Goal: Information Seeking & Learning: Understand process/instructions

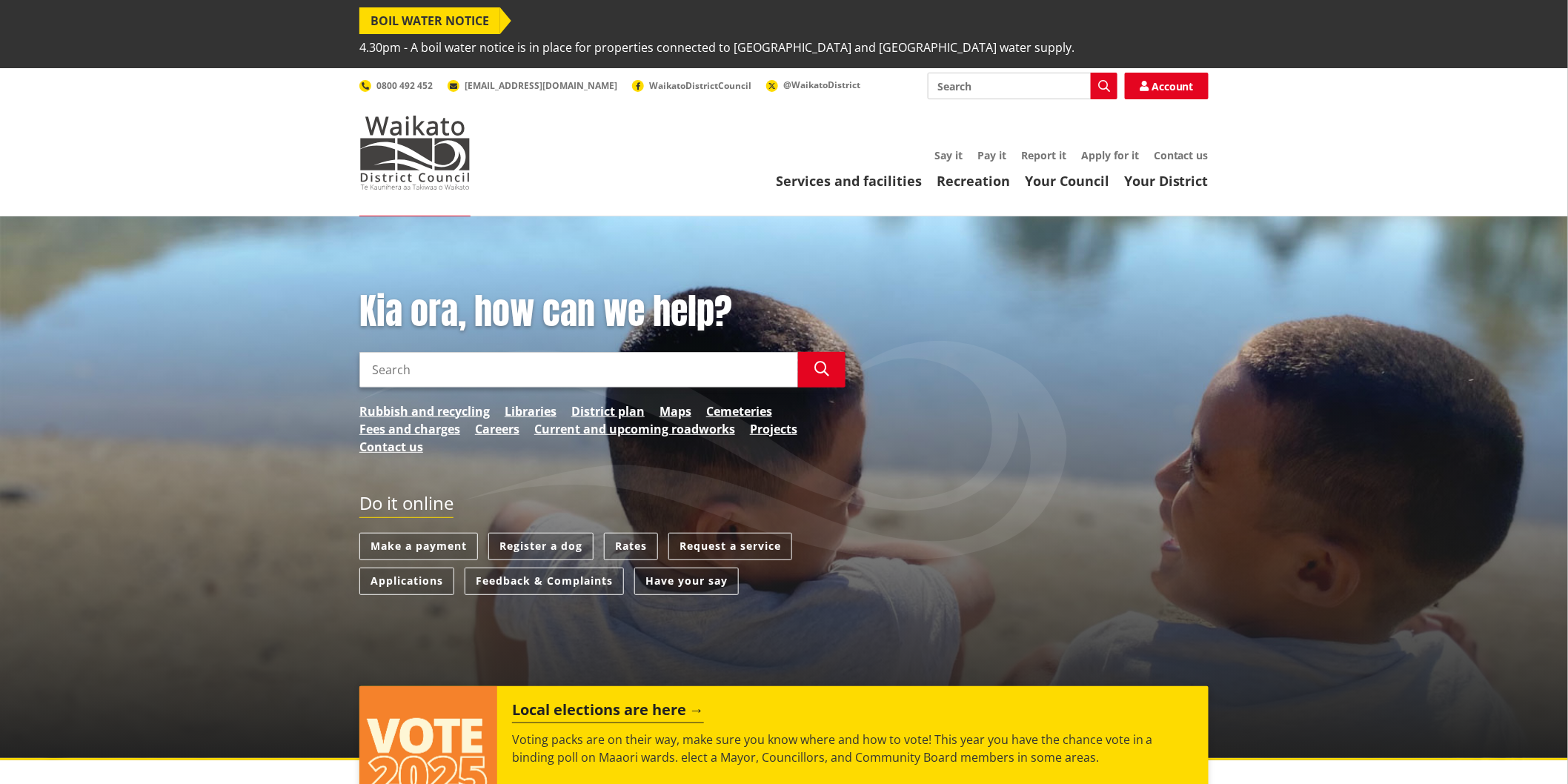
drag, startPoint x: 0, startPoint y: 0, endPoint x: 404, endPoint y: 344, distance: 530.6
click at [404, 352] on input "Search" at bounding box center [578, 369] width 439 height 35
type input "Resource consent application"
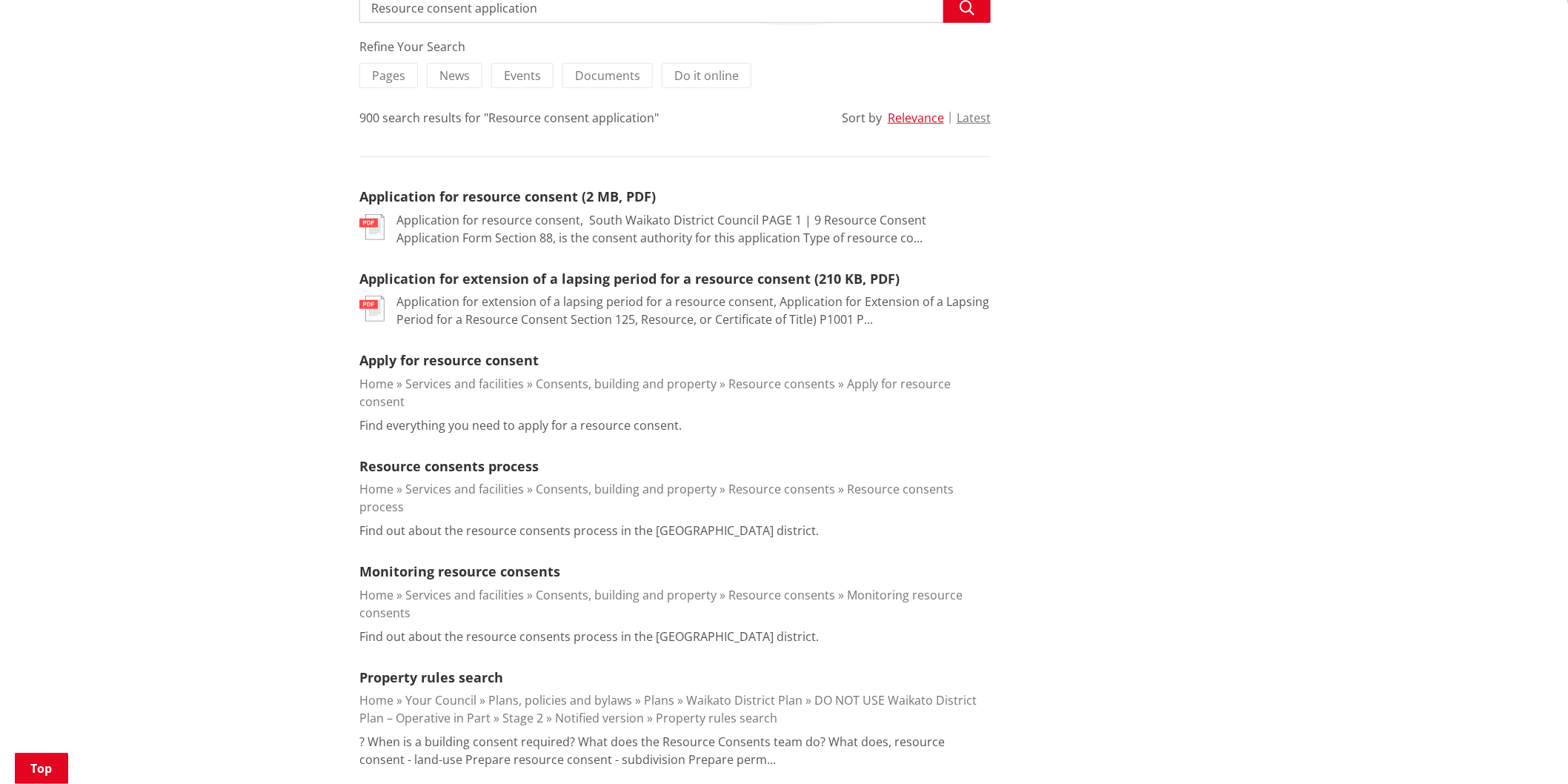
scroll to position [411, 0]
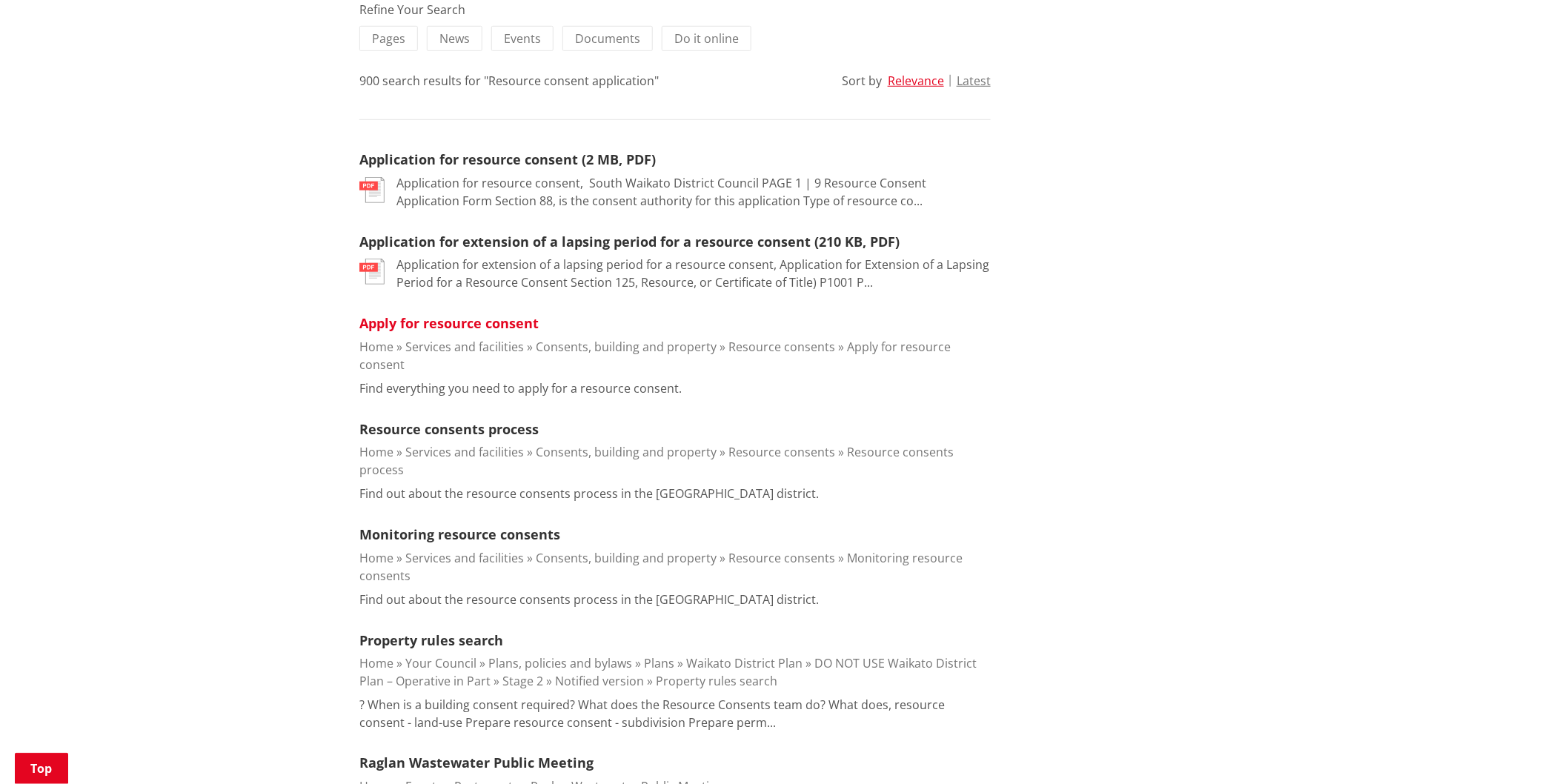
click at [428, 314] on link "Apply for resource consent" at bounding box center [449, 323] width 179 height 18
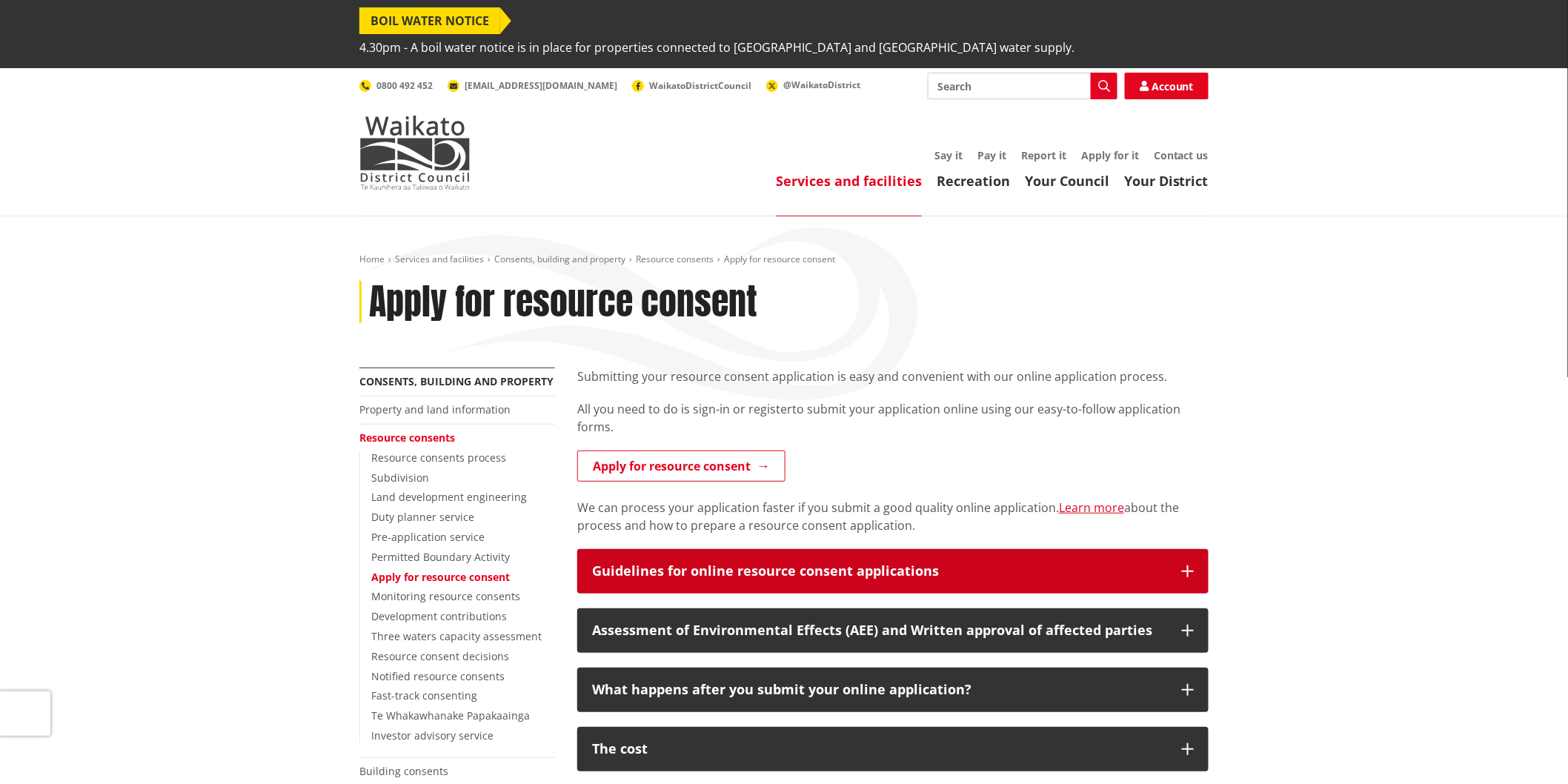
click at [886, 564] on div "Guidelines for online resource consent applications" at bounding box center [879, 572] width 575 height 15
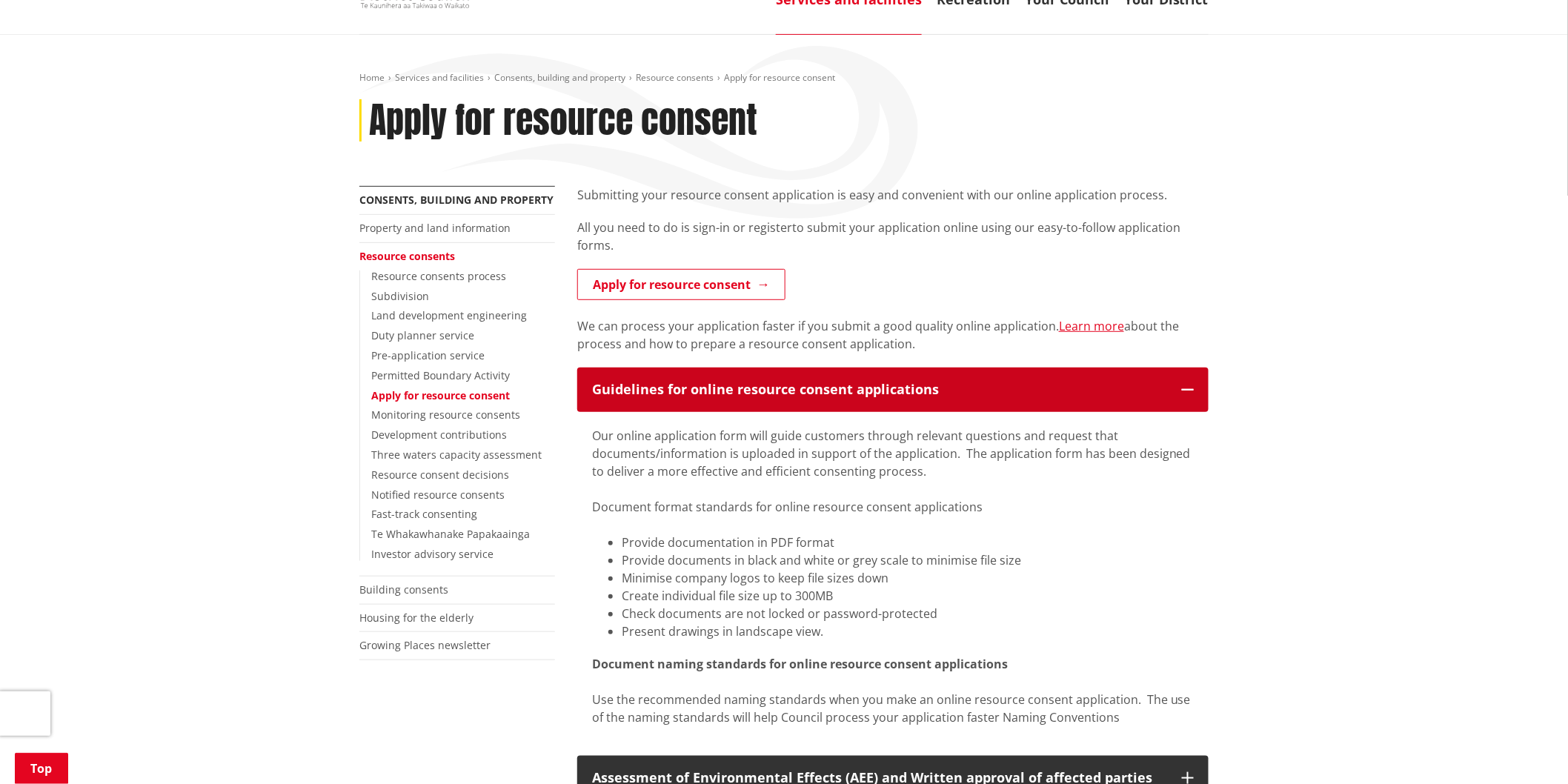
scroll to position [164, 0]
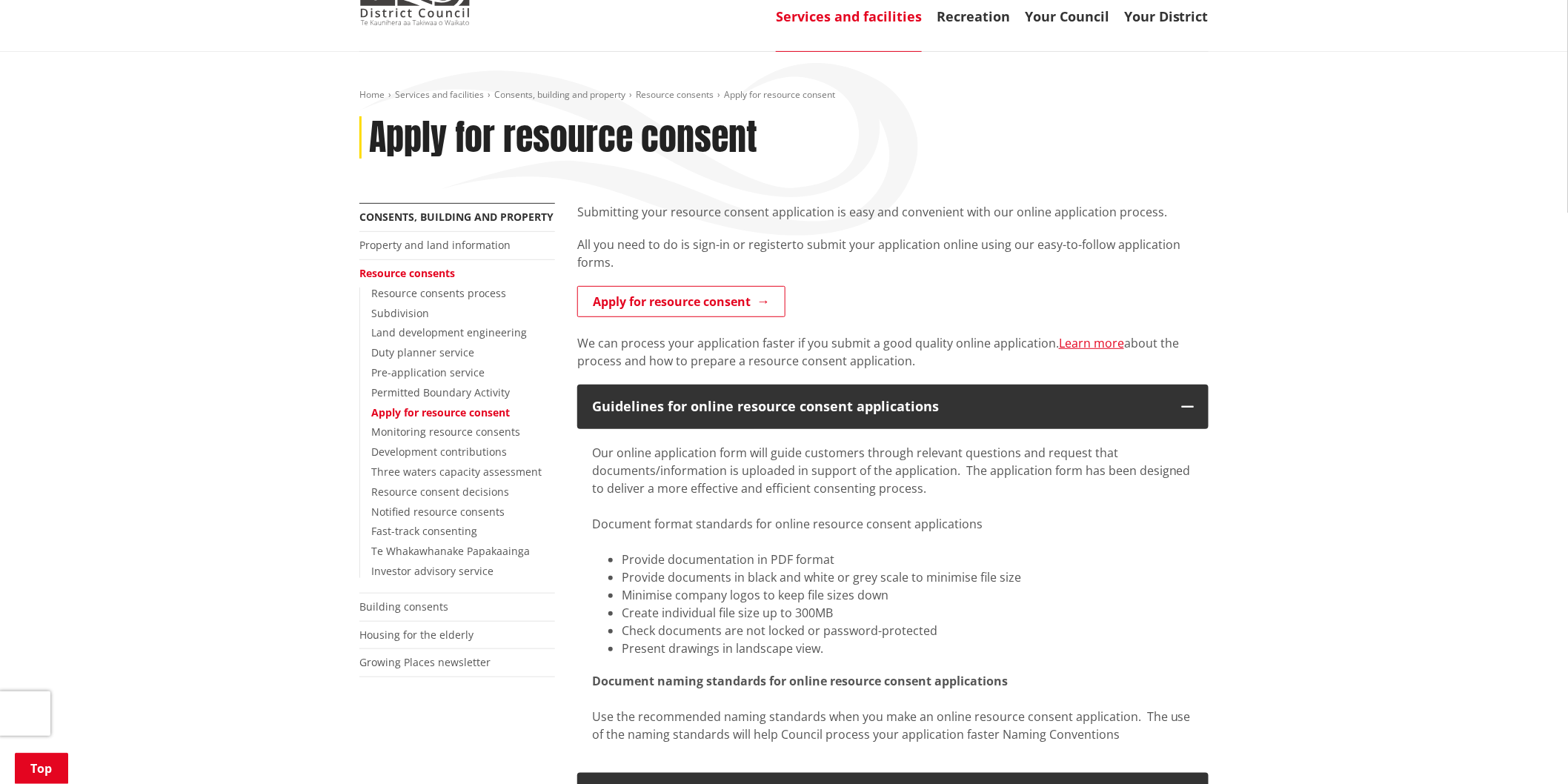
click at [401, 266] on link "Resource consents" at bounding box center [407, 273] width 95 height 14
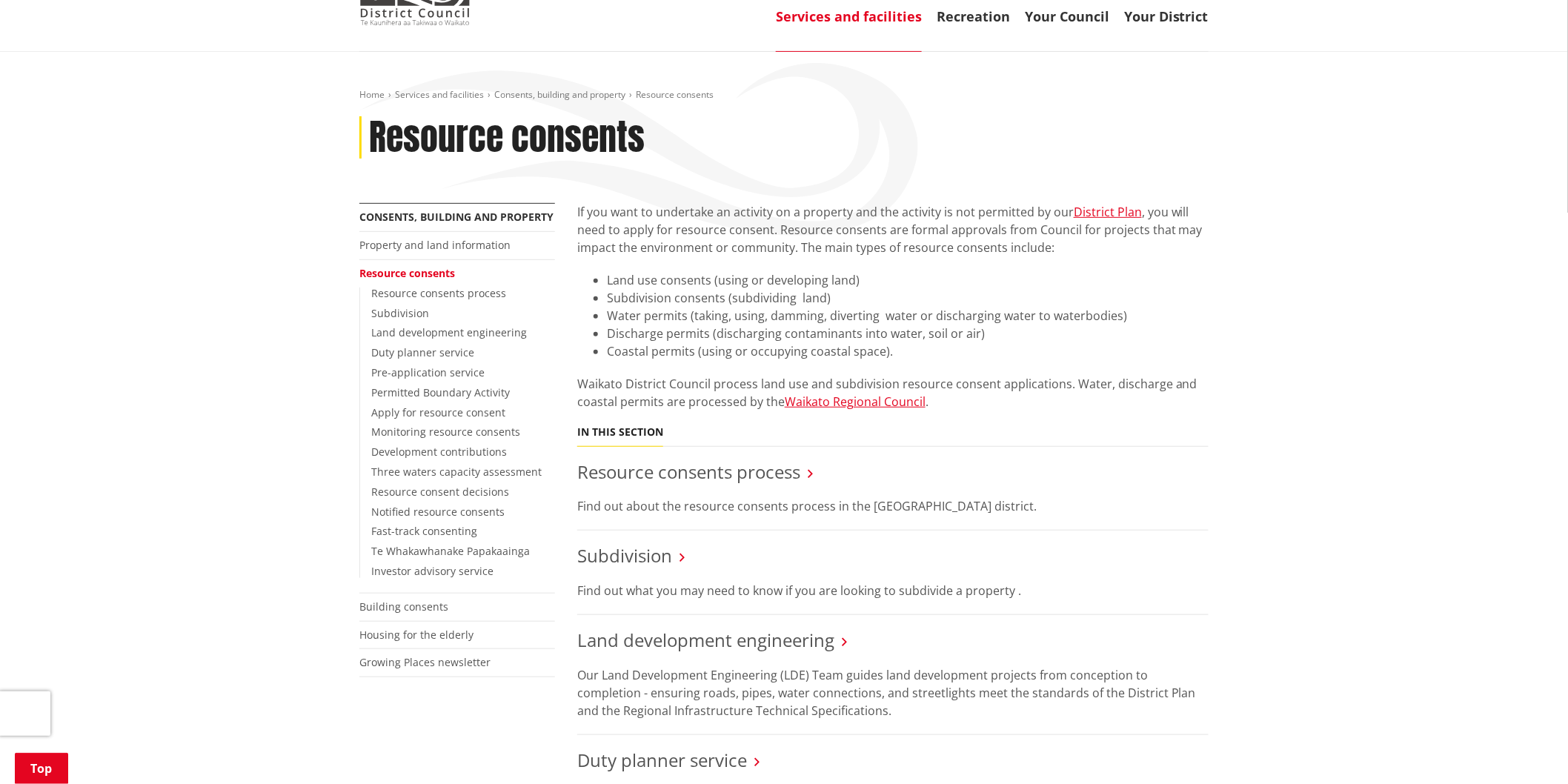
scroll to position [247, 0]
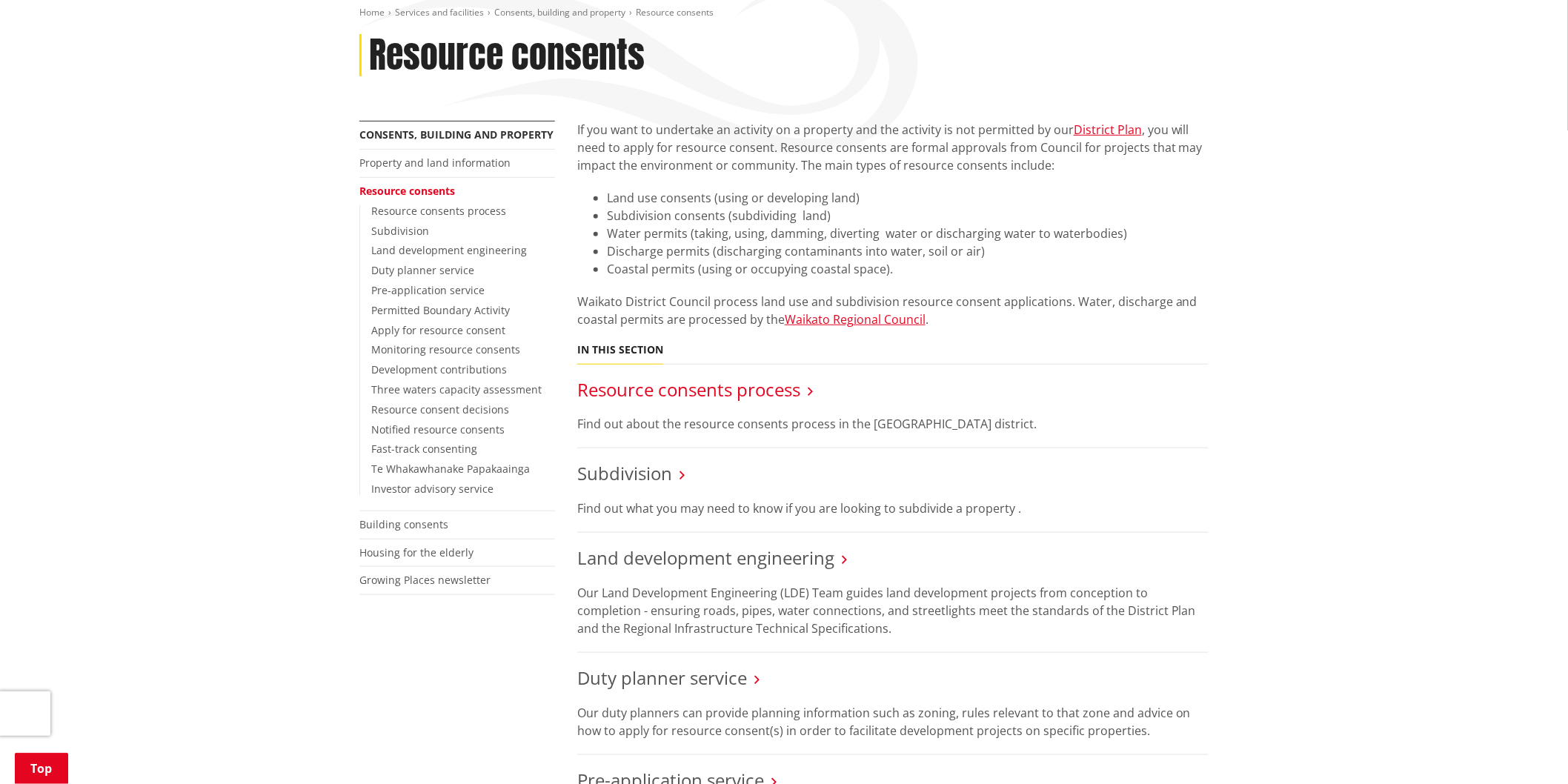
click at [677, 377] on link "Resource consents process" at bounding box center [689, 389] width 223 height 25
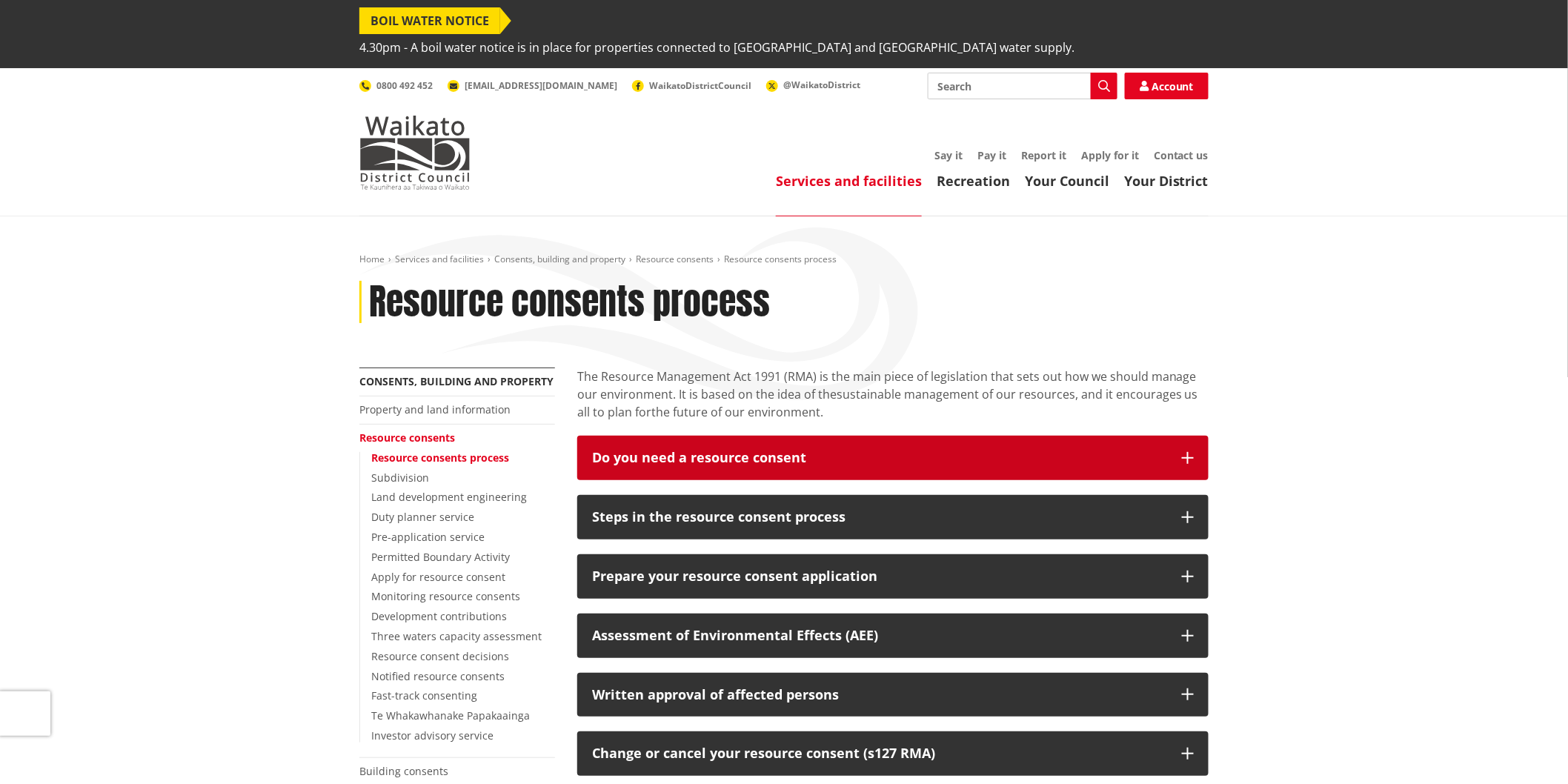
click at [1185, 452] on icon "button" at bounding box center [1188, 458] width 12 height 12
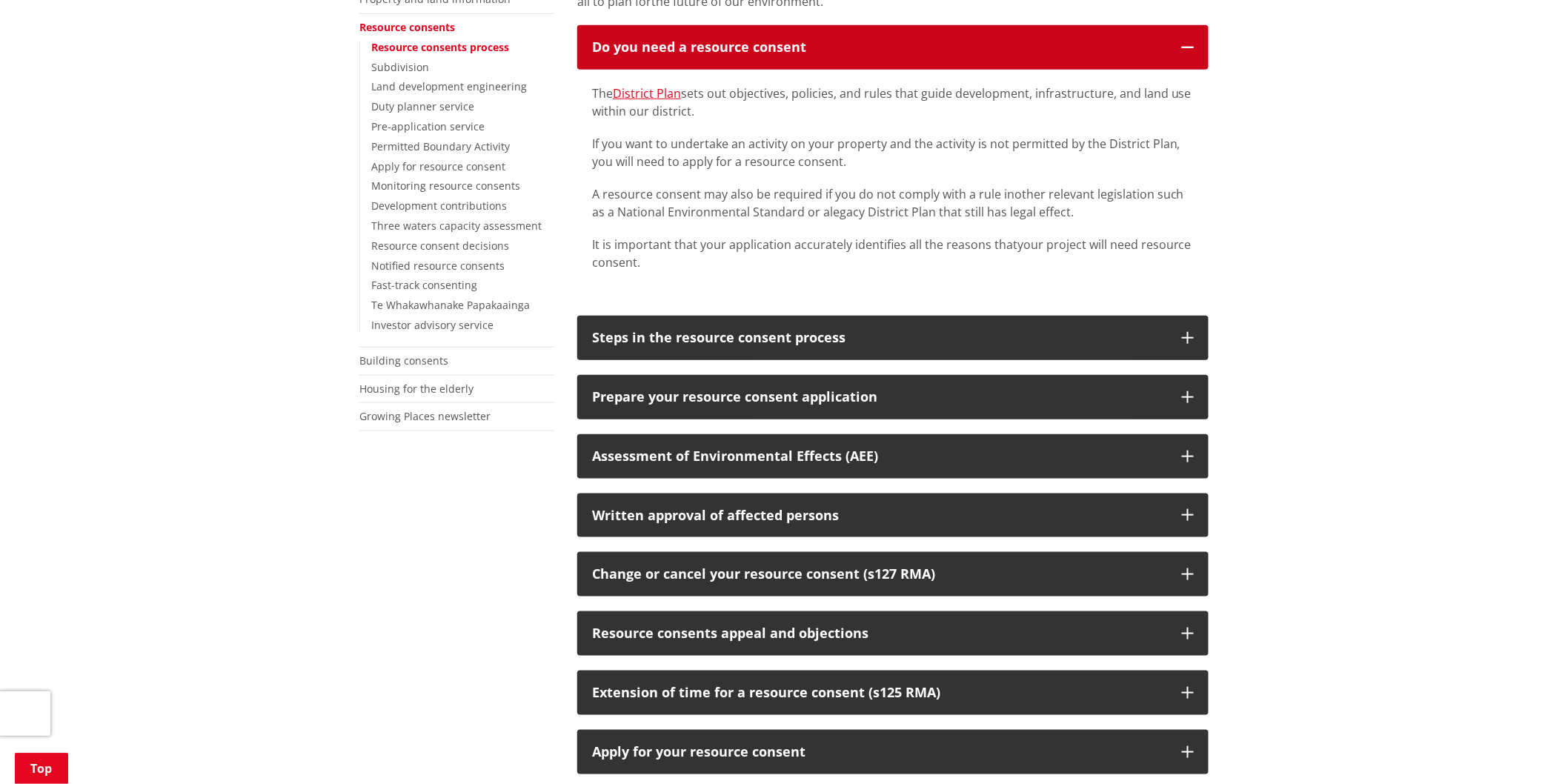
scroll to position [411, 0]
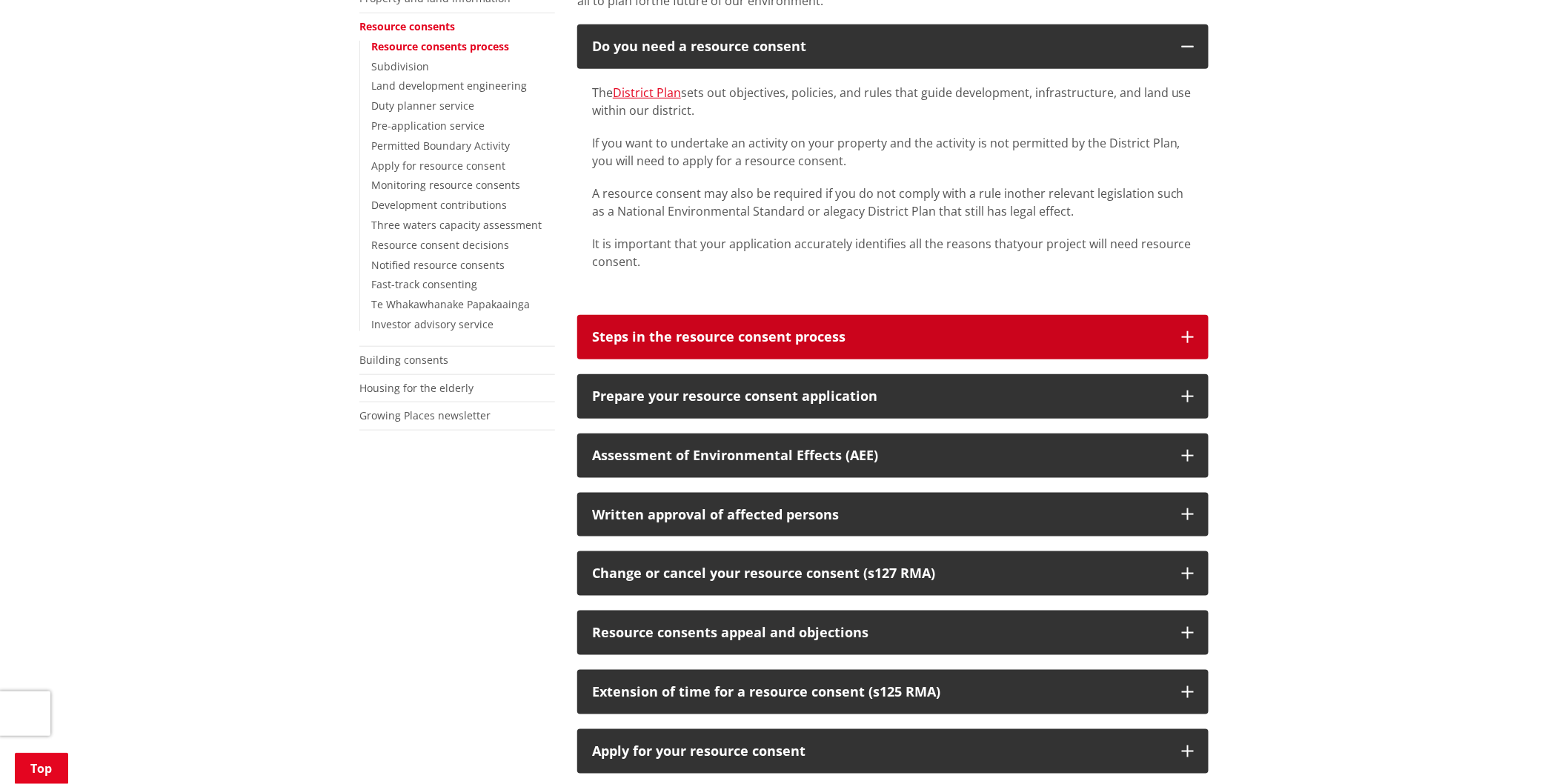
click at [1187, 332] on icon "button" at bounding box center [1188, 338] width 12 height 12
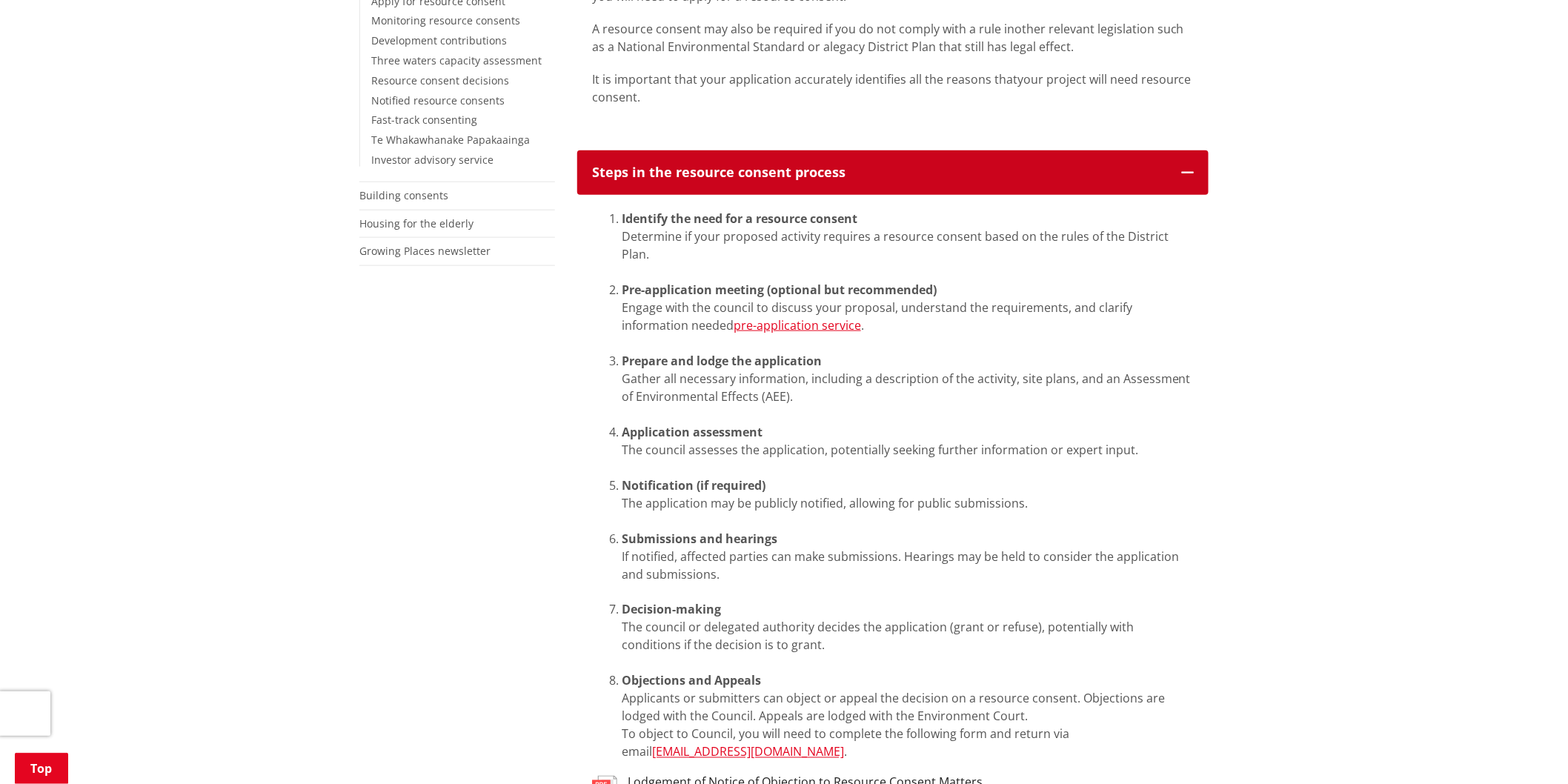
scroll to position [658, 0]
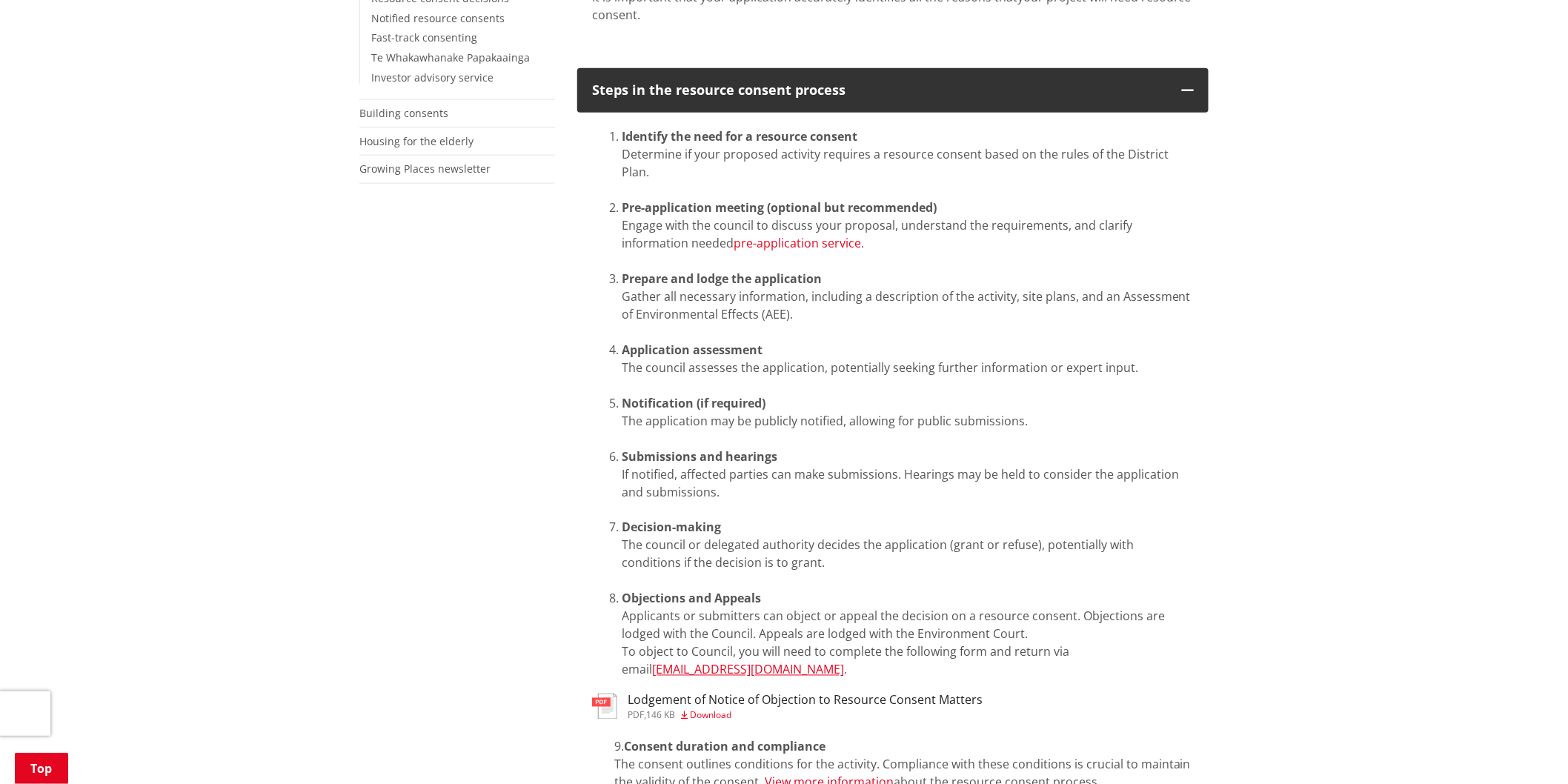
click at [734, 235] on link "pre-application service" at bounding box center [798, 243] width 128 height 17
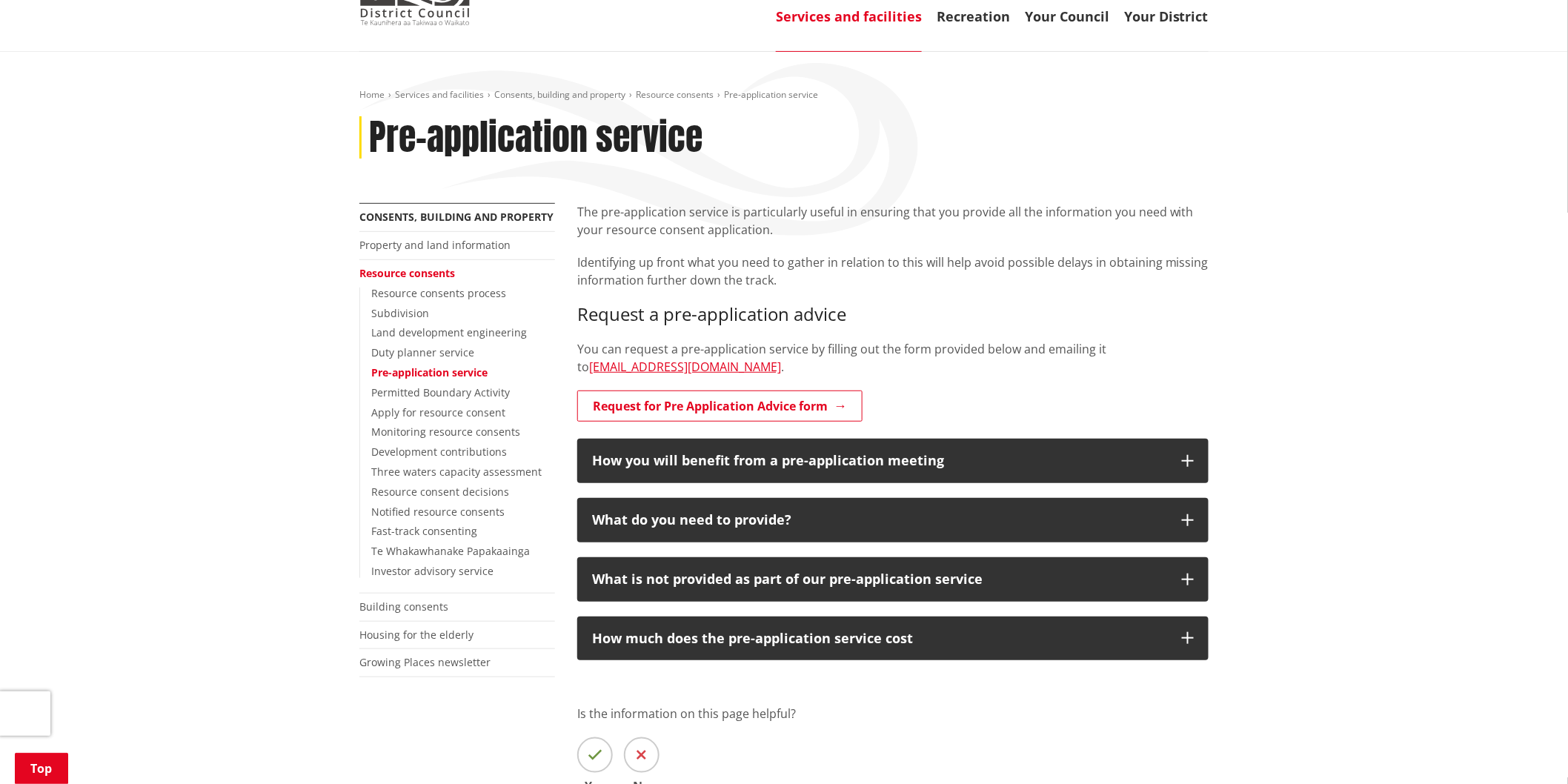
scroll to position [247, 0]
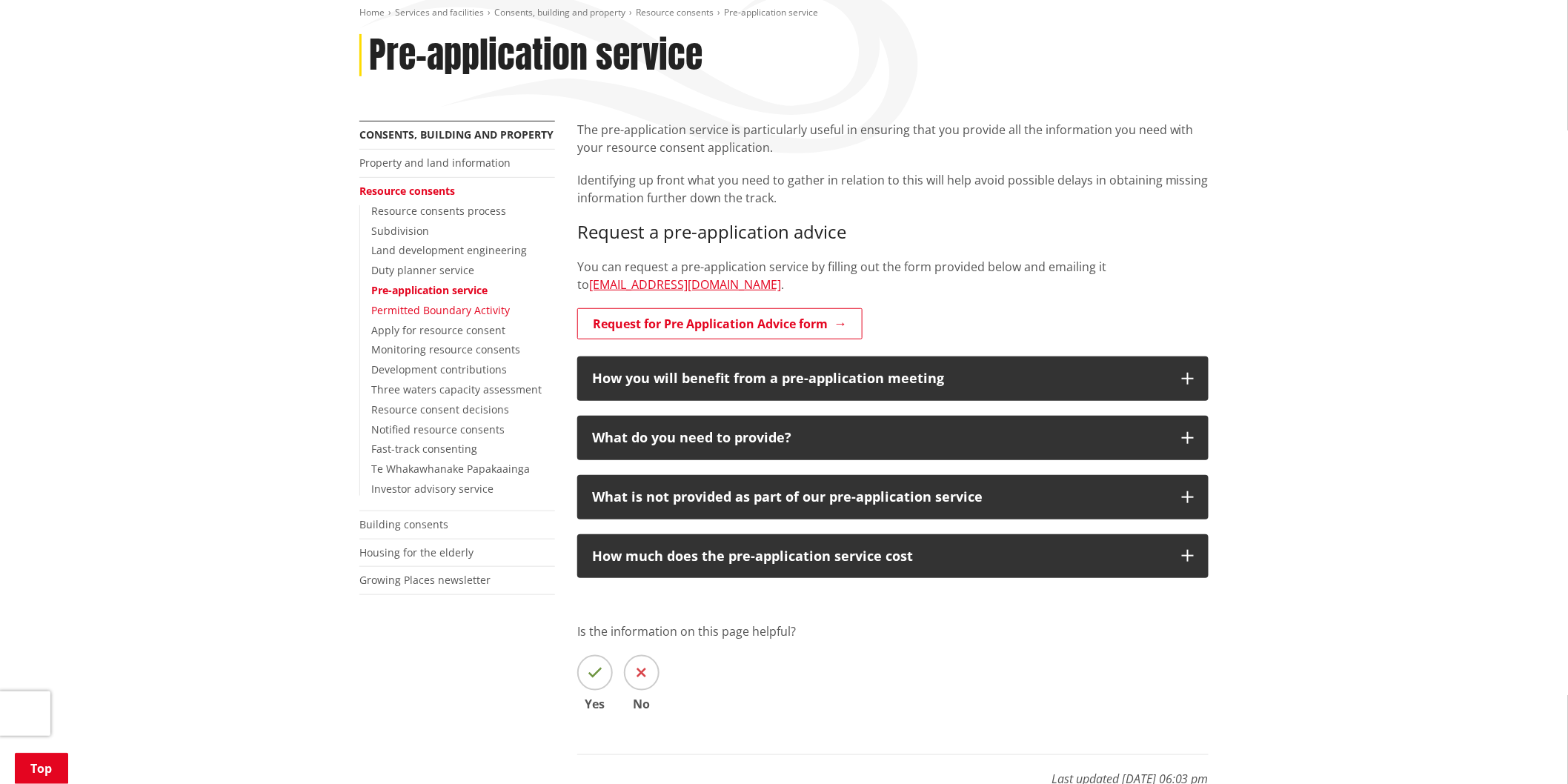
click at [452, 303] on link "Permitted Boundary Activity" at bounding box center [440, 310] width 139 height 14
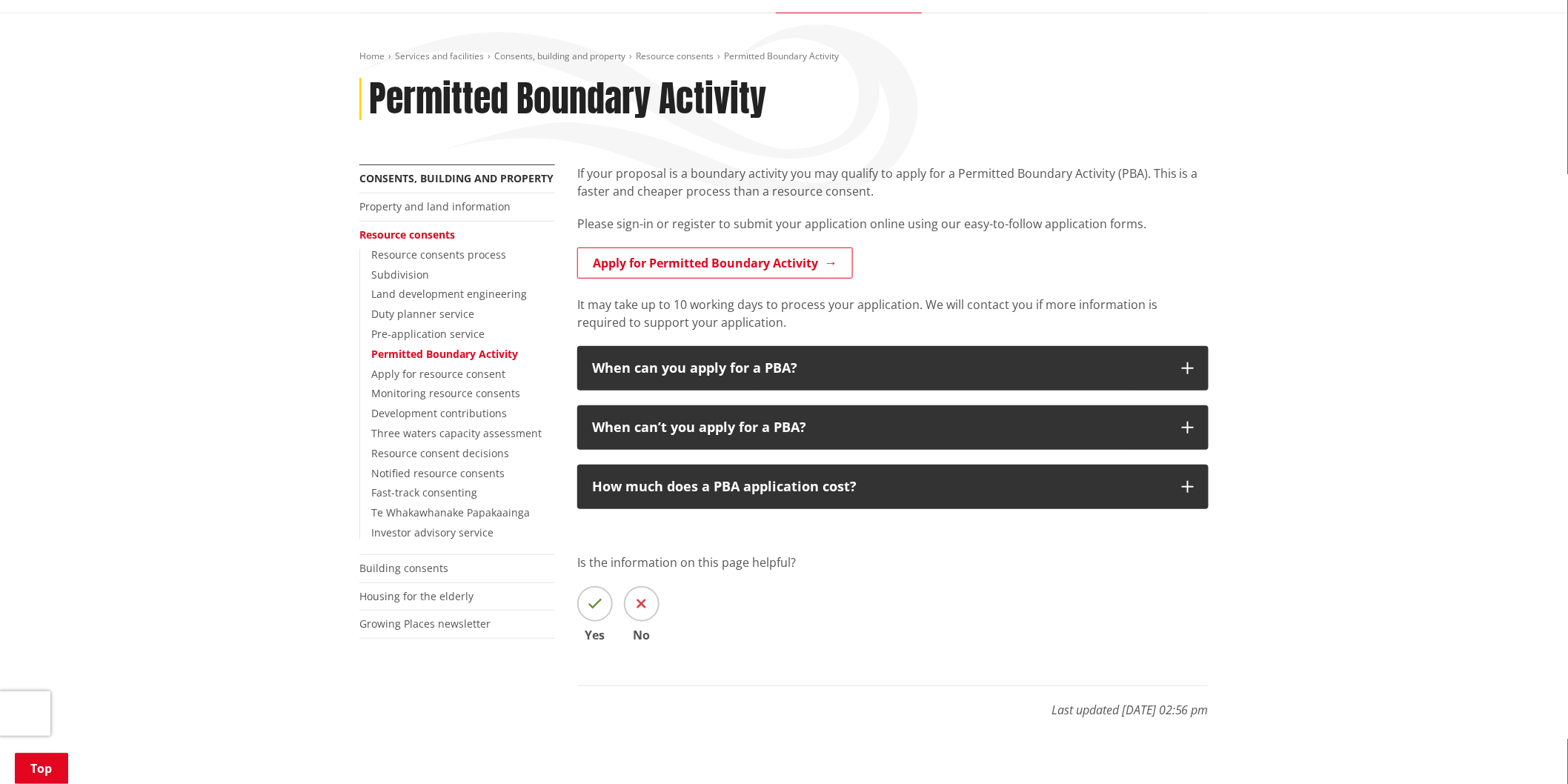
scroll to position [164, 0]
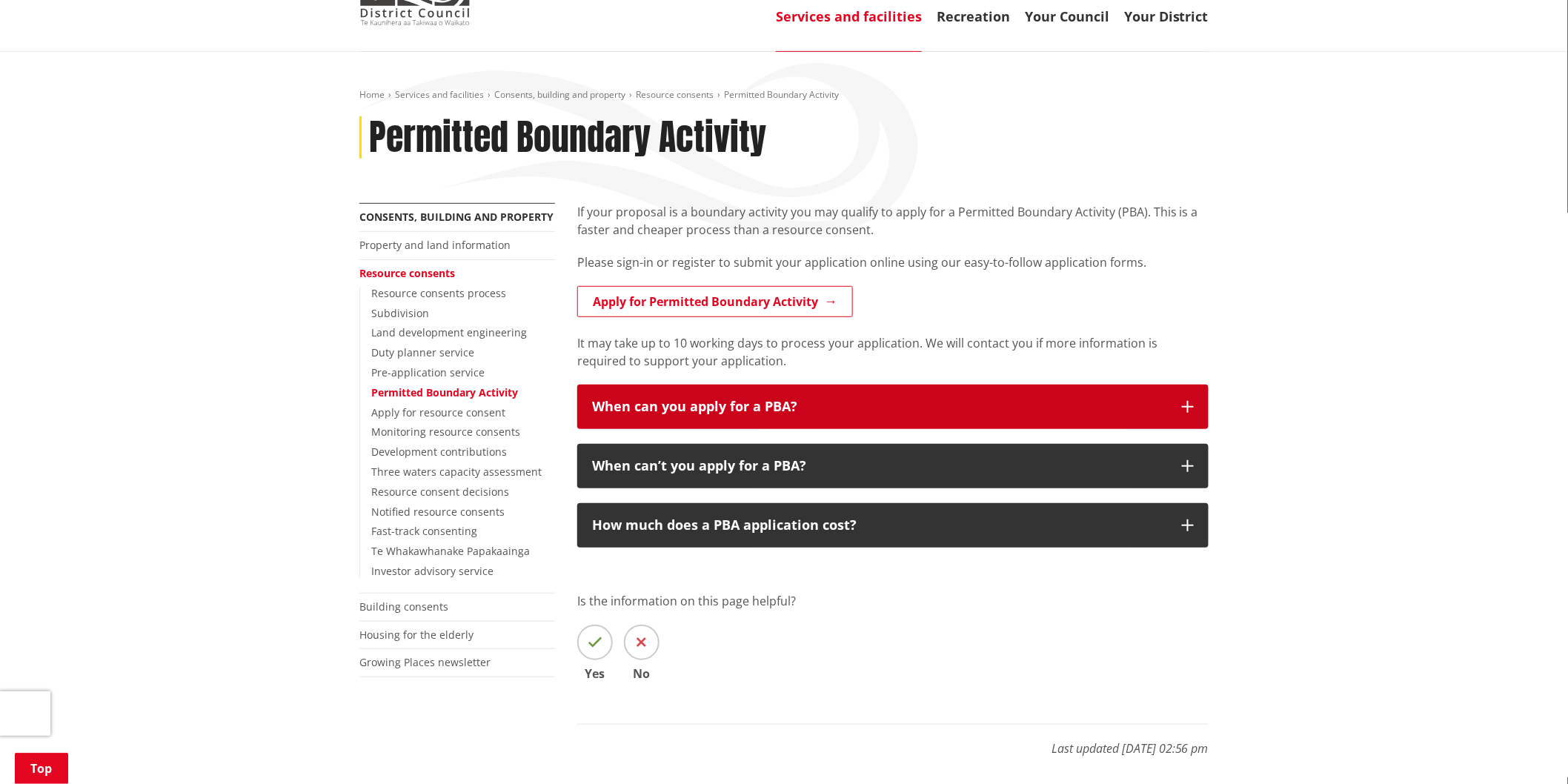
click at [1194, 401] on icon "button" at bounding box center [1188, 407] width 12 height 12
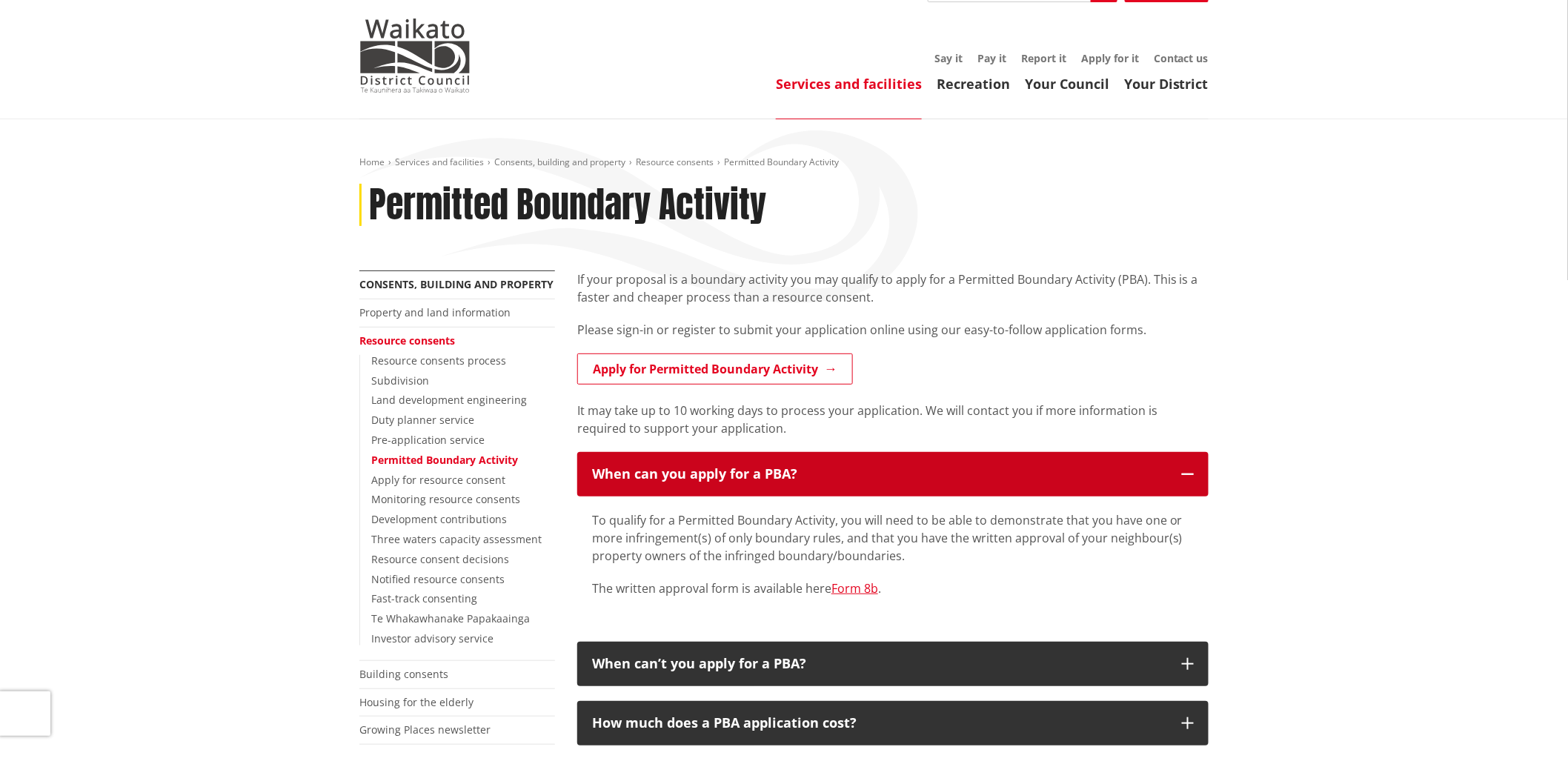
scroll to position [0, 0]
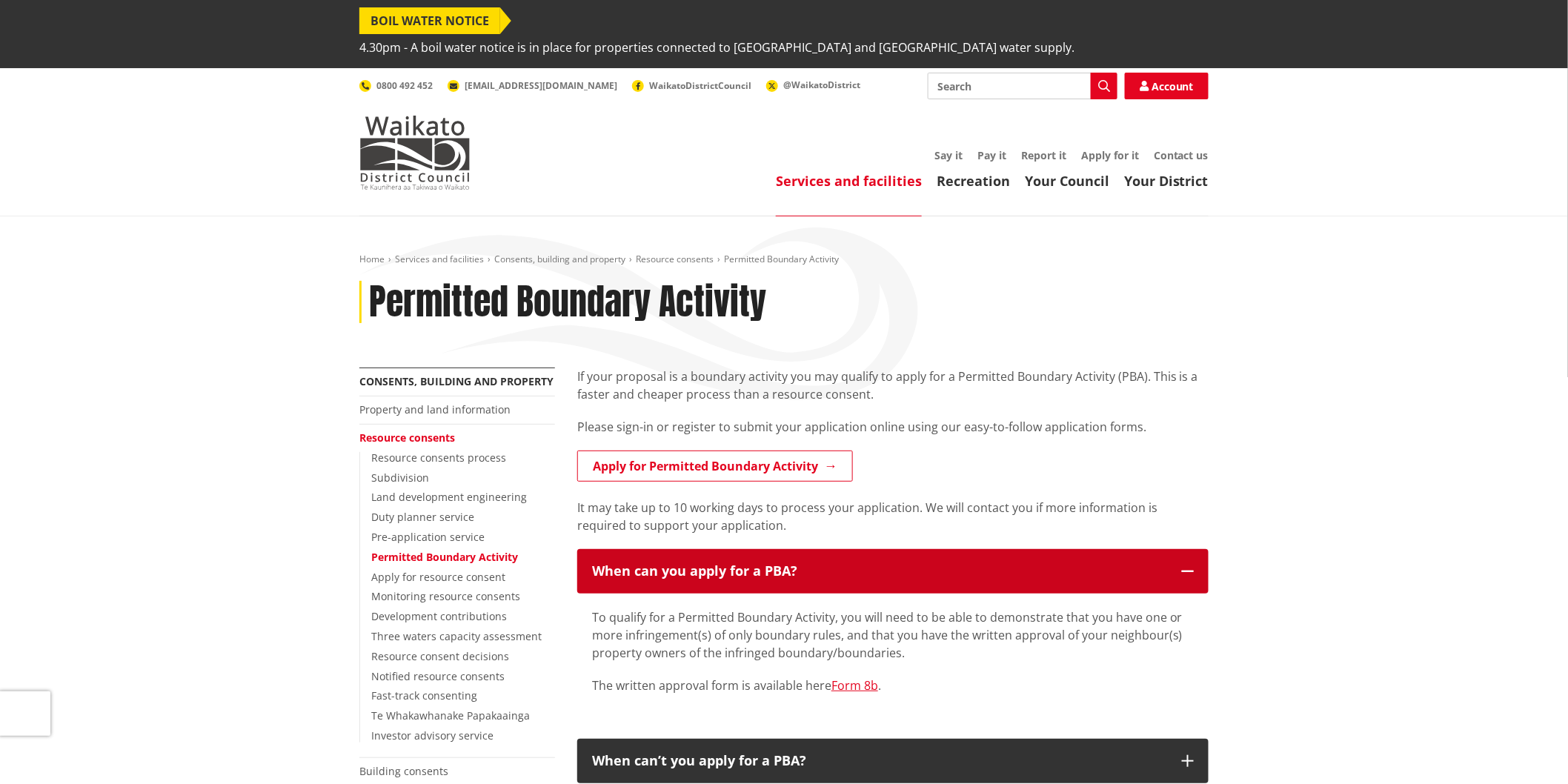
click at [1186, 566] on icon "button" at bounding box center [1188, 572] width 12 height 12
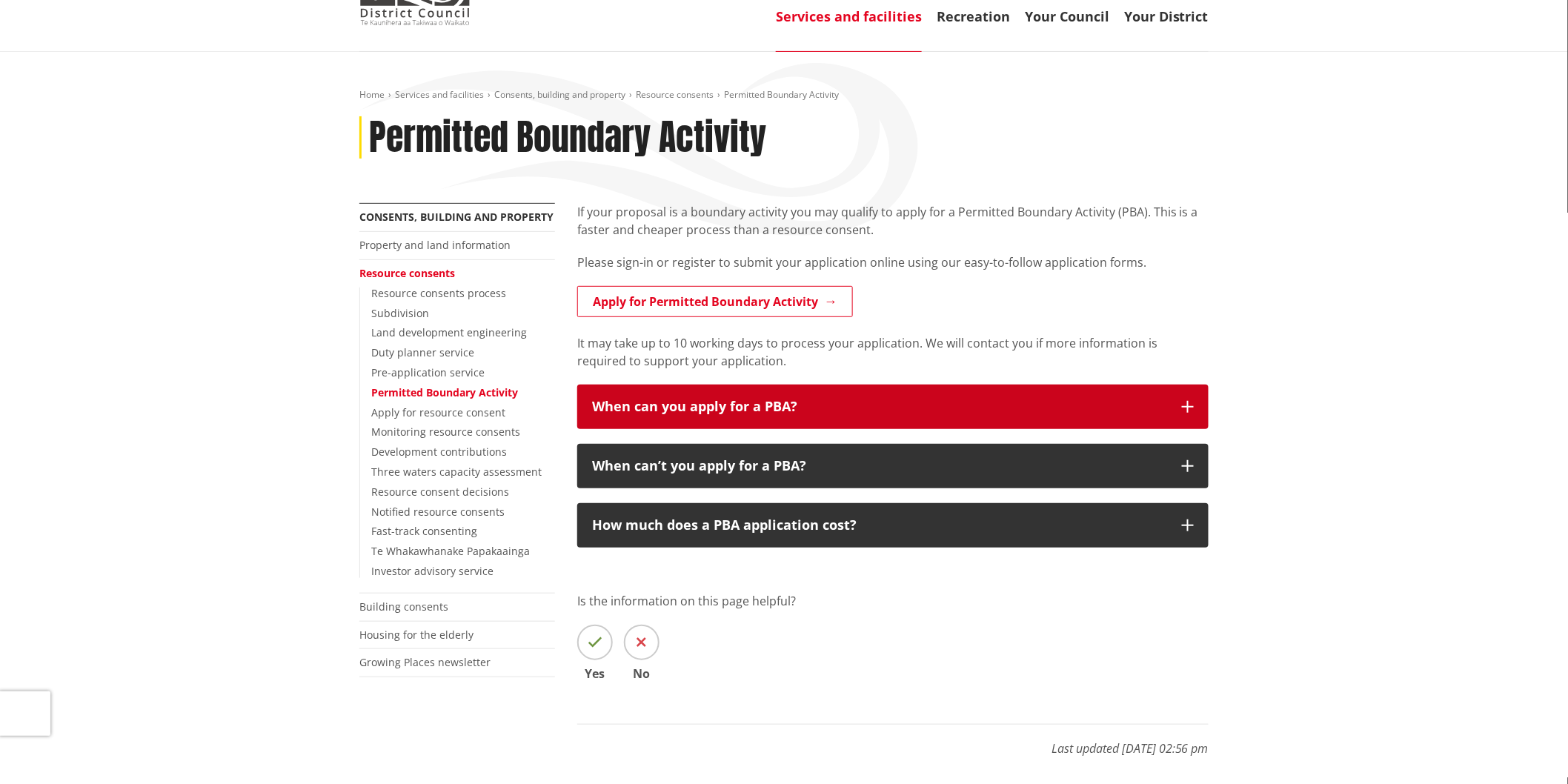
scroll to position [83, 0]
